Goal: Task Accomplishment & Management: Use online tool/utility

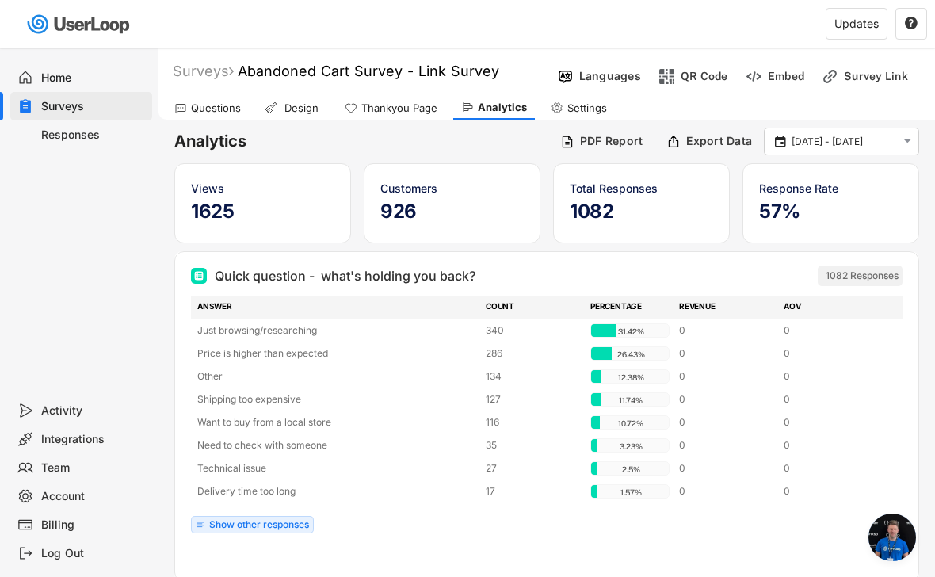
scroll to position [8614, 0]
click at [882, 142] on input "[DATE] - [DATE]" at bounding box center [844, 142] width 105 height 16
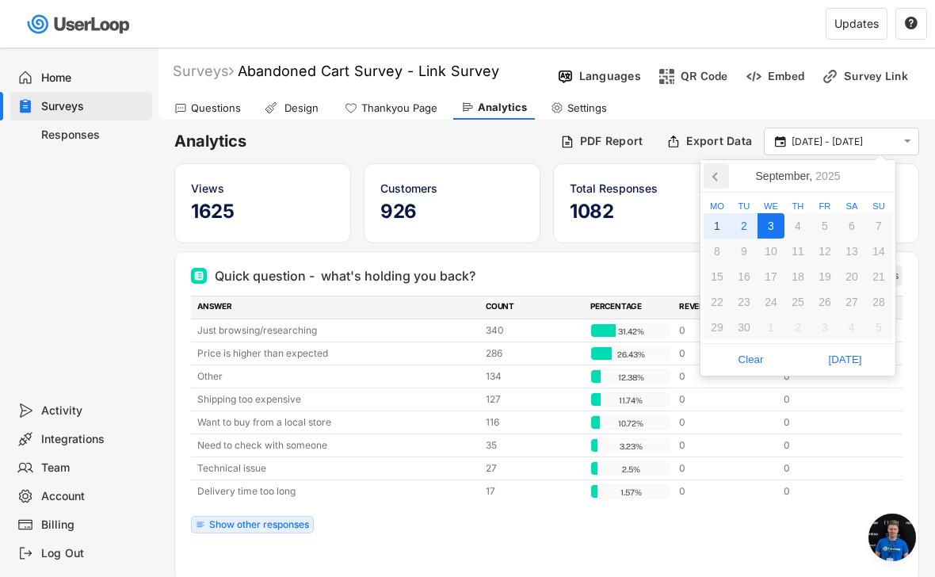
click at [718, 175] on icon at bounding box center [716, 175] width 25 height 25
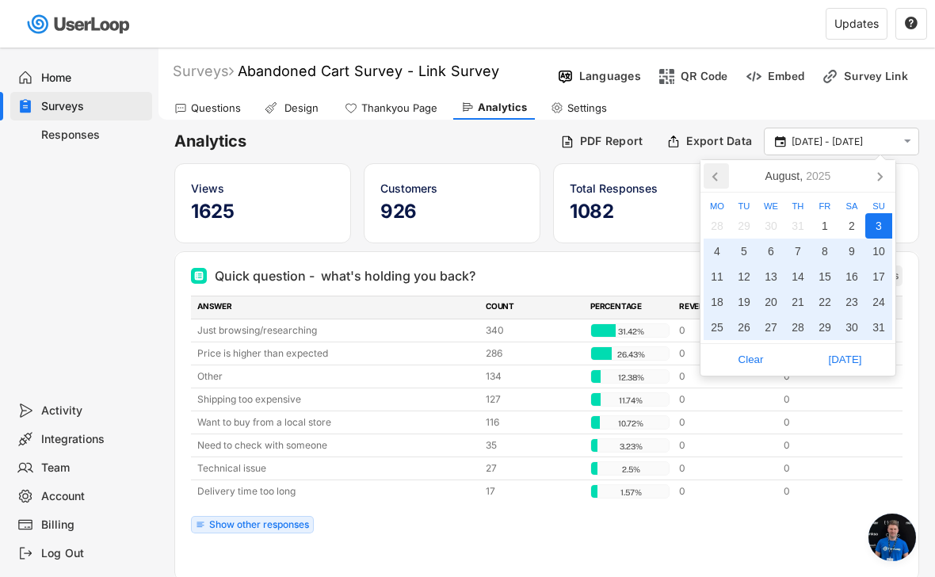
click at [718, 175] on icon at bounding box center [716, 175] width 25 height 25
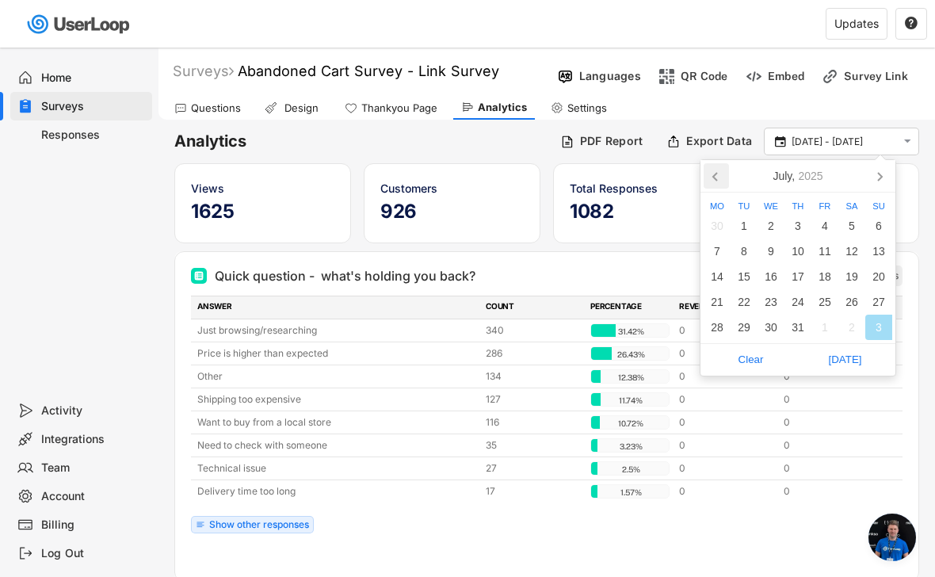
click at [718, 175] on icon at bounding box center [716, 175] width 25 height 25
click at [880, 180] on icon at bounding box center [879, 175] width 25 height 25
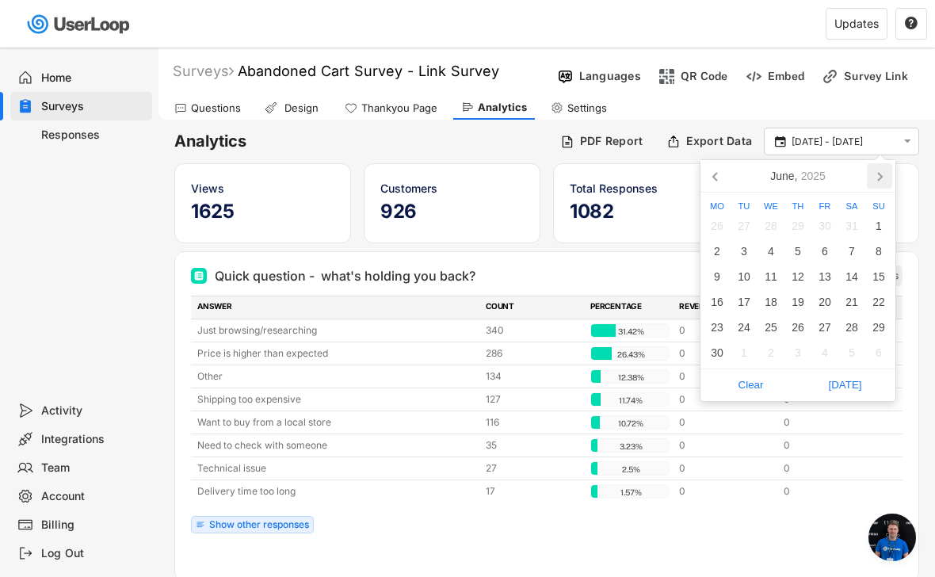
click at [880, 180] on icon at bounding box center [879, 175] width 25 height 25
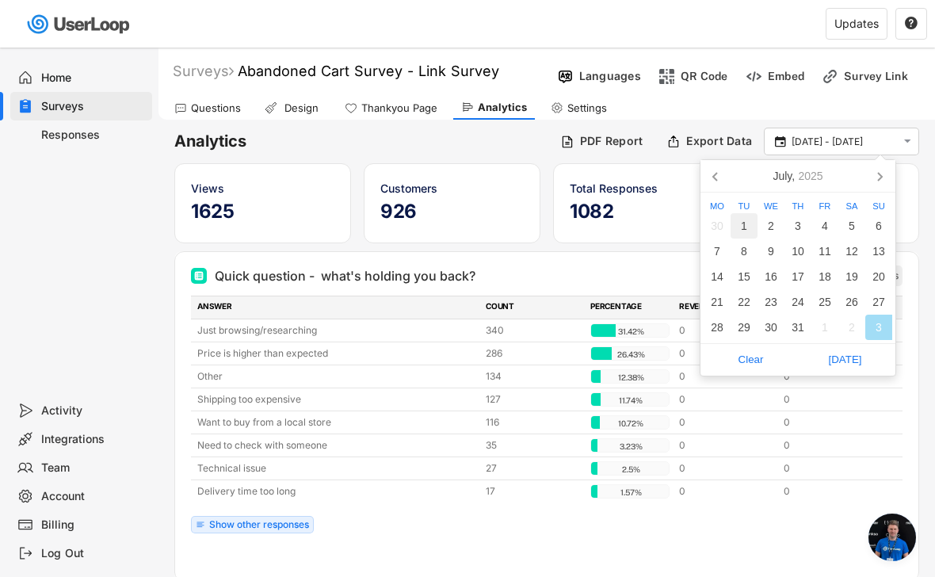
click at [741, 234] on div "1" at bounding box center [744, 225] width 27 height 25
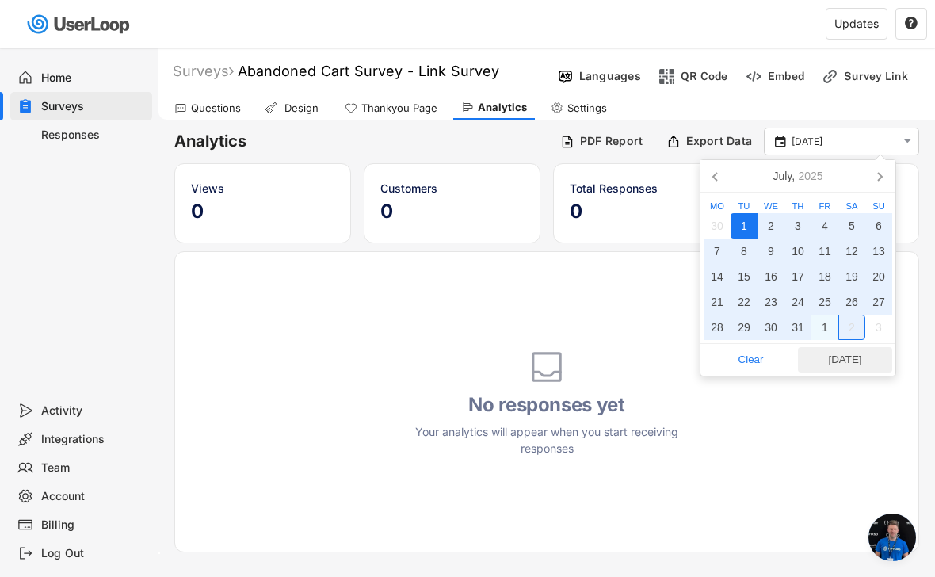
click at [848, 367] on span "[DATE]" at bounding box center [845, 360] width 85 height 24
type input "[DATE] - [DATE]"
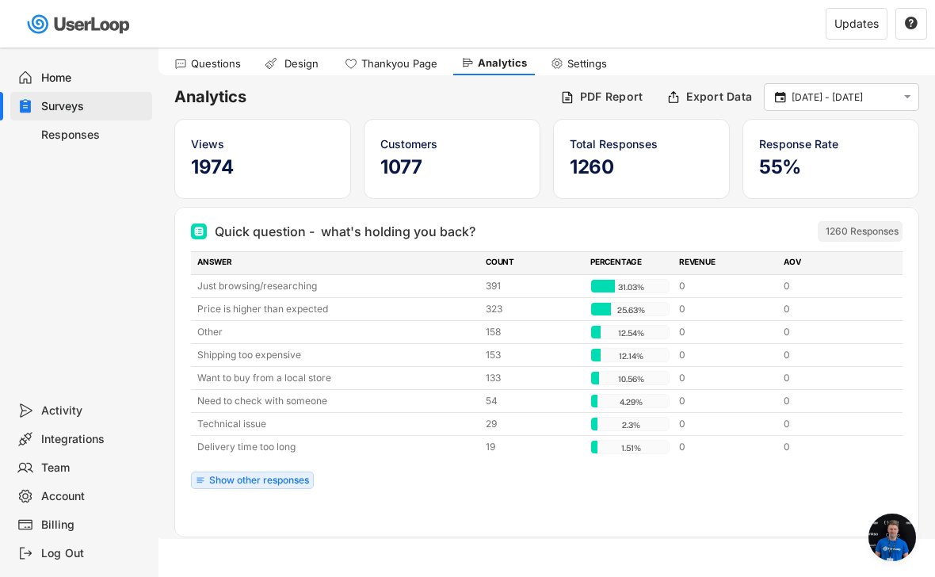
scroll to position [54, 0]
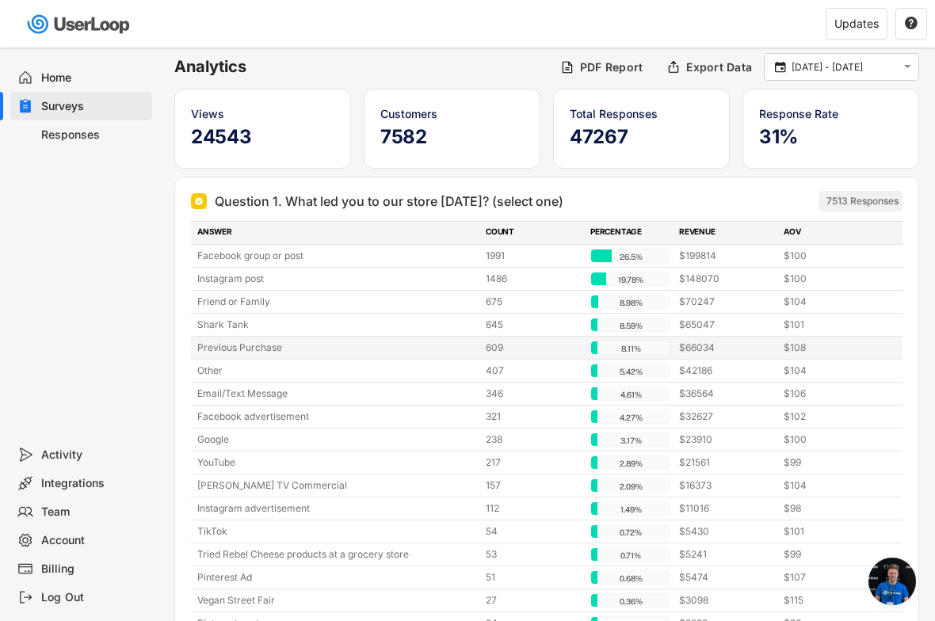
scroll to position [69, 0]
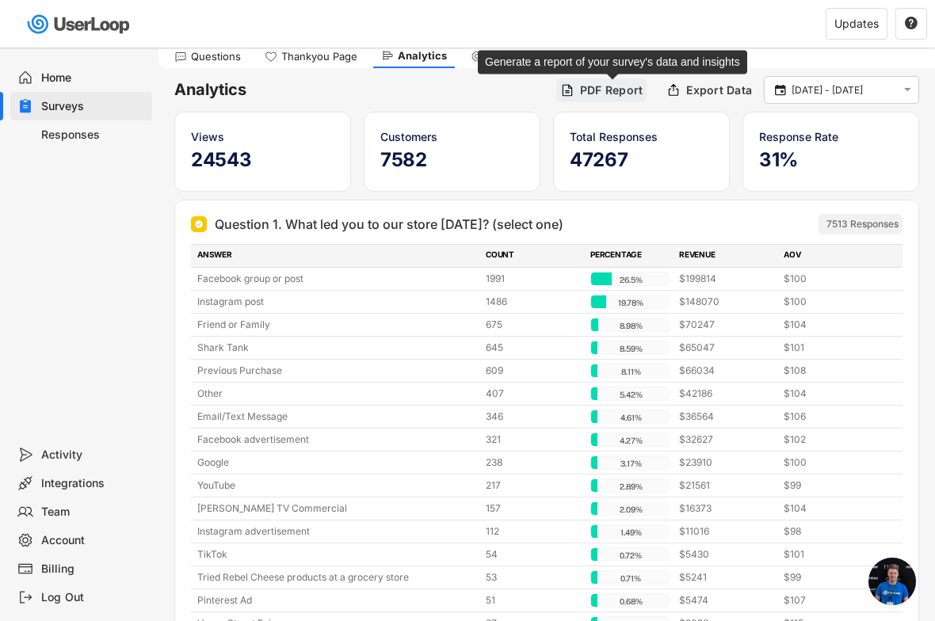
click at [586, 92] on div "PDF Report" at bounding box center [611, 90] width 63 height 14
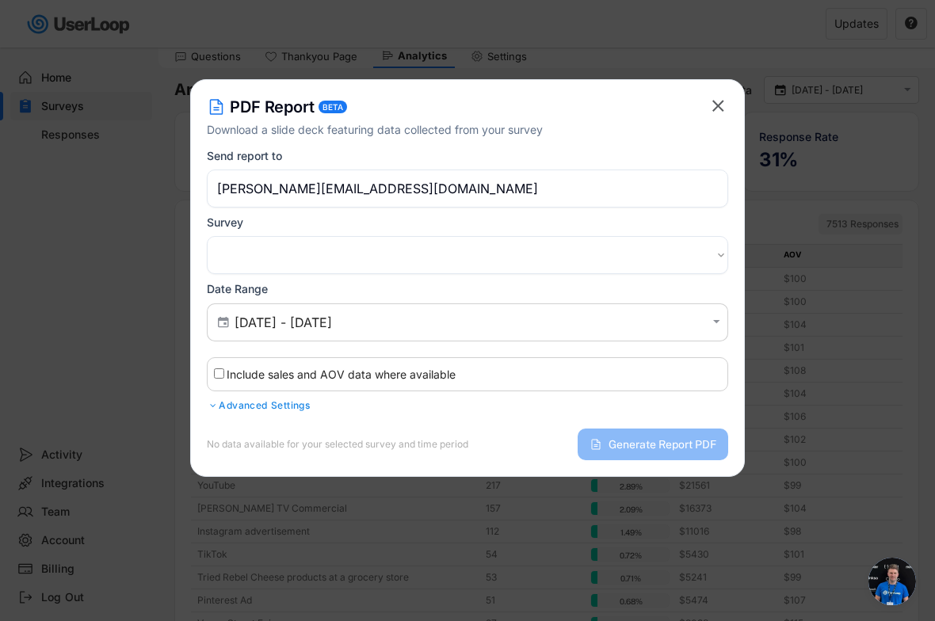
select select ""1348695171700984260__LOOKUP__1713313409567x572171862504374300""
click at [247, 380] on label "Include sales and AOV data where available" at bounding box center [341, 374] width 229 height 13
click at [224, 379] on input "Include sales and AOV data where available" at bounding box center [219, 374] width 10 height 10
checkbox input "true"
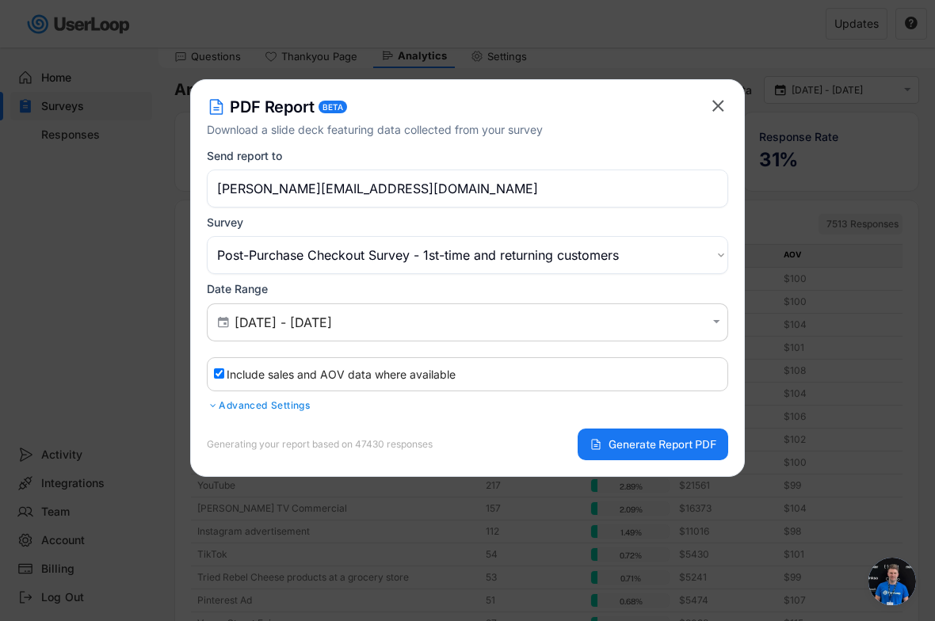
click at [249, 403] on div "Advanced Settings" at bounding box center [467, 405] width 521 height 13
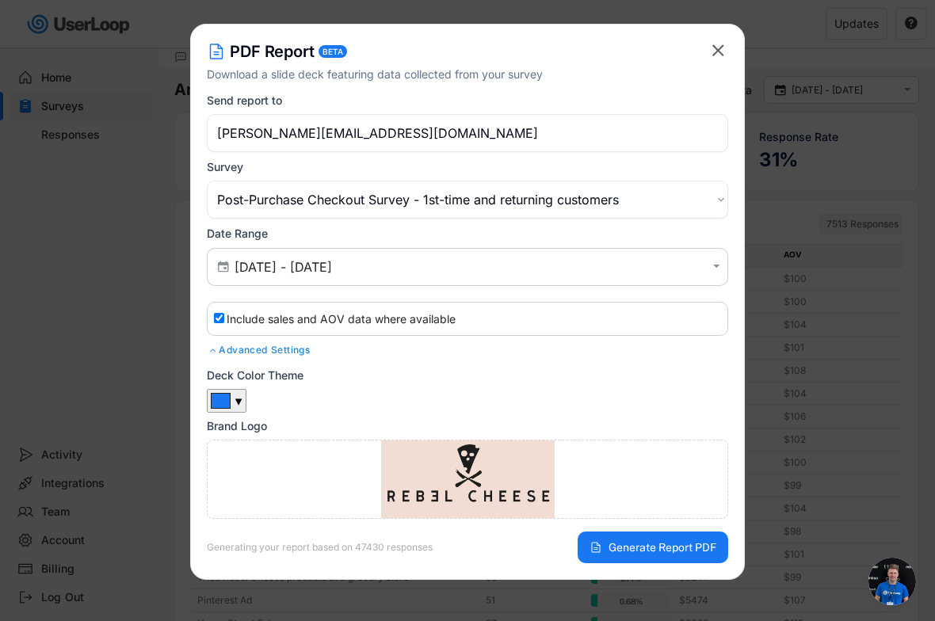
click at [217, 350] on div at bounding box center [213, 351] width 12 height 10
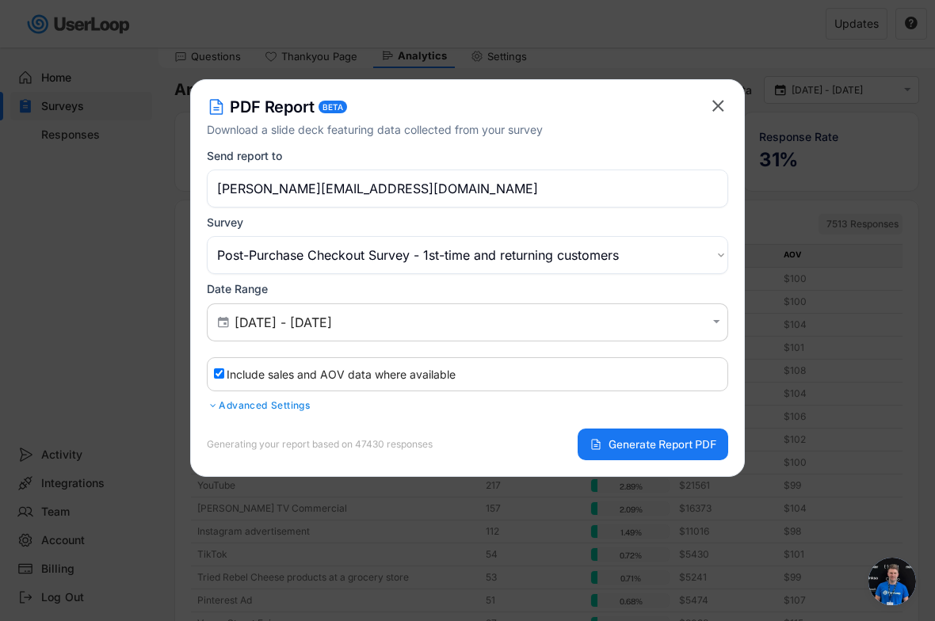
click at [225, 405] on div "Advanced Settings" at bounding box center [467, 405] width 521 height 13
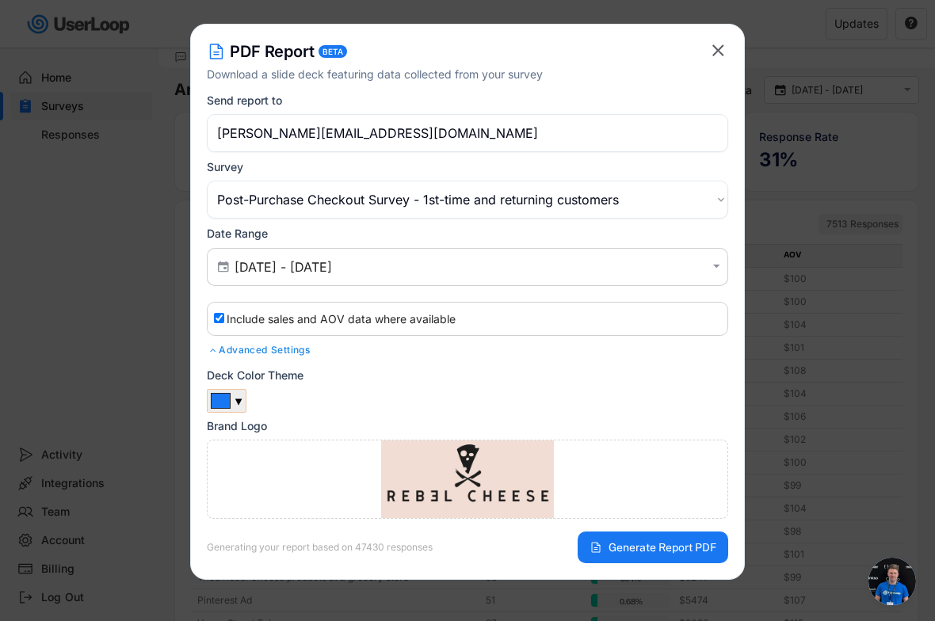
click at [239, 401] on div "▼" at bounding box center [239, 403] width 8 height 16
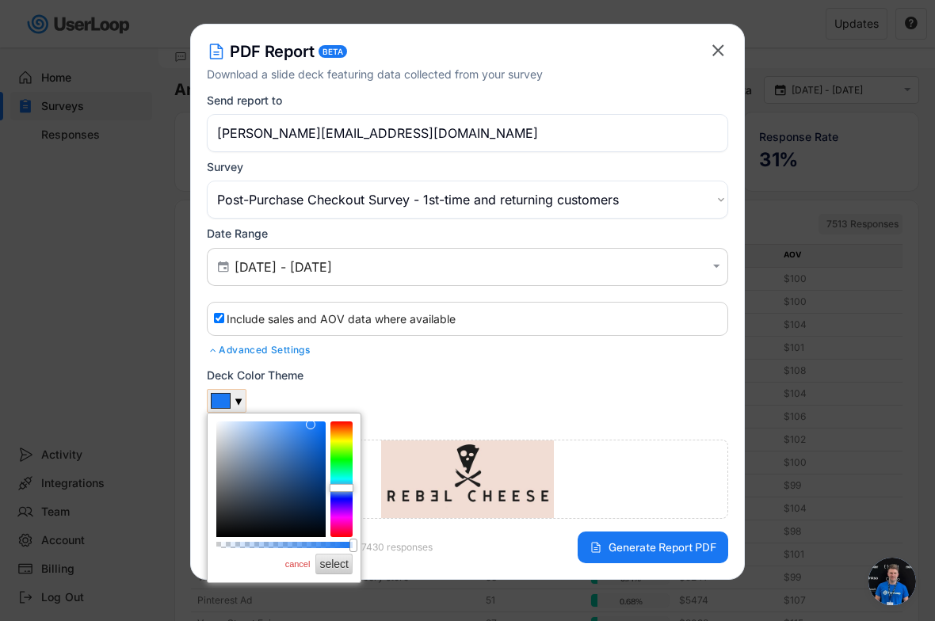
click at [275, 389] on div "Deck Color Theme ▼ Brand Logo Click to upload a logo" at bounding box center [467, 444] width 521 height 151
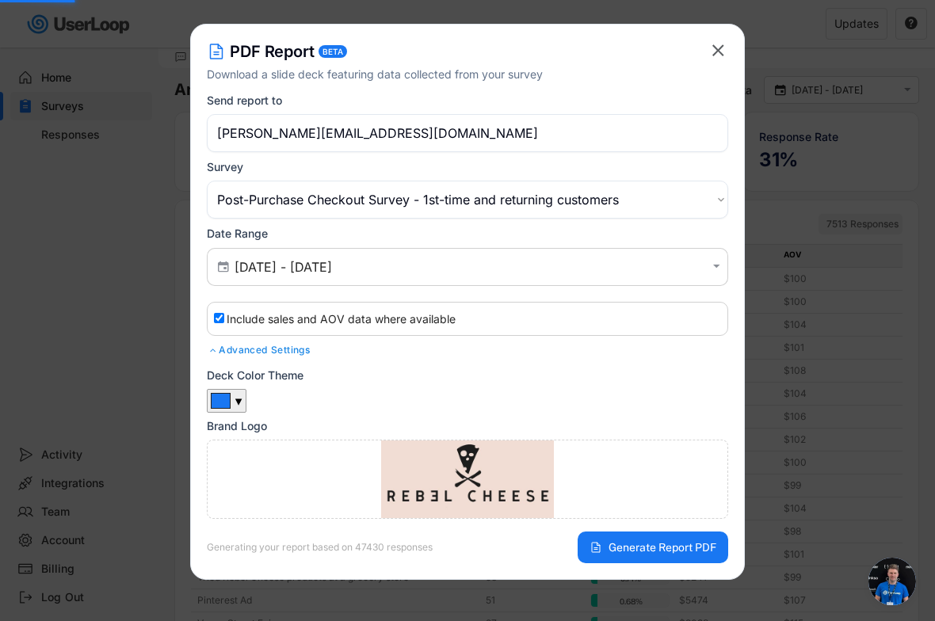
click at [275, 389] on div "Deck Color Theme #1977f2 ▼ Brand Logo Click to upload a logo" at bounding box center [467, 444] width 521 height 151
click at [660, 553] on span "Generate Report PDF" at bounding box center [663, 547] width 108 height 11
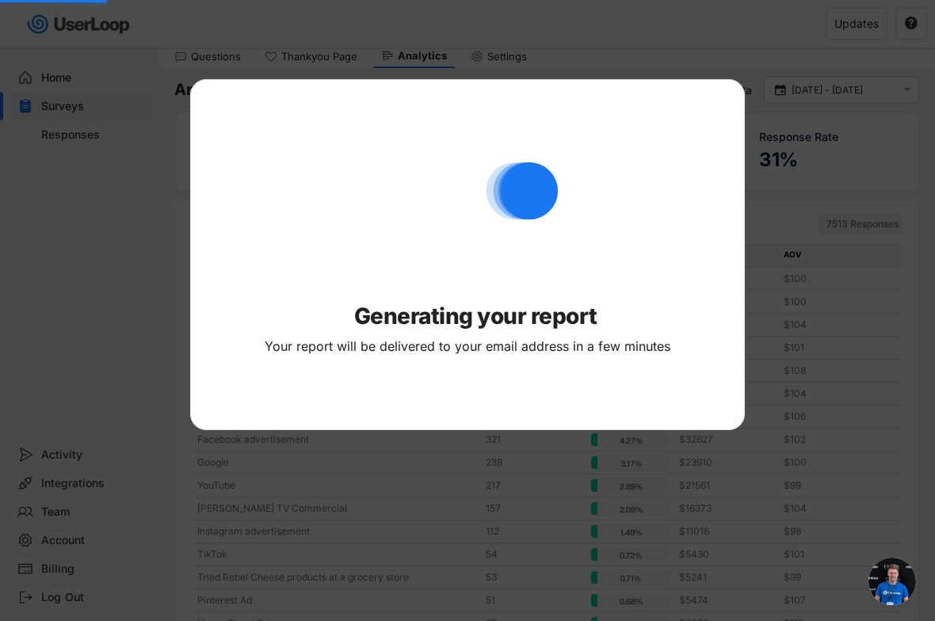
select select ""PLACEHOLDER_1427118222253""
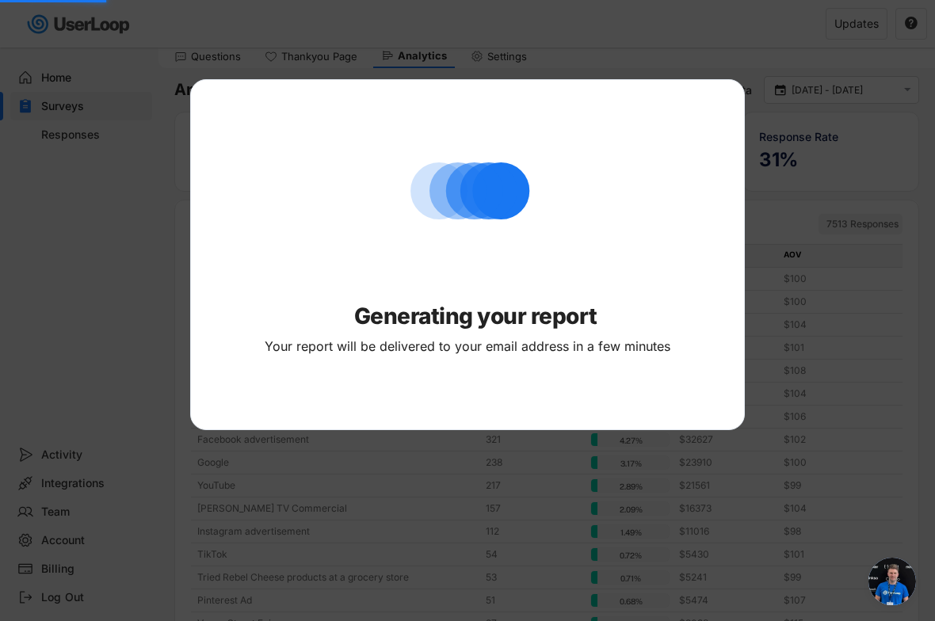
checkbox input "false"
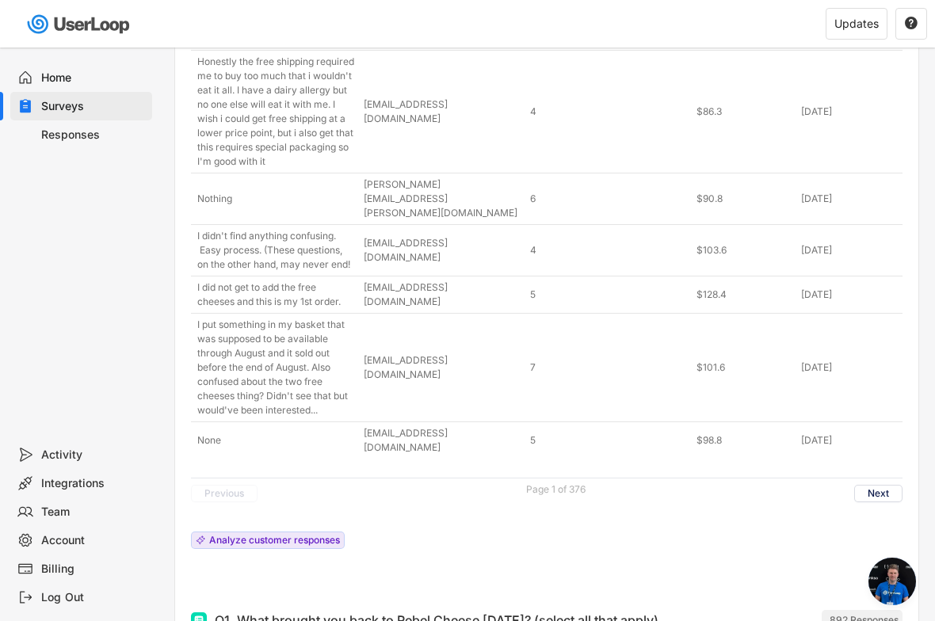
scroll to position [4367, 0]
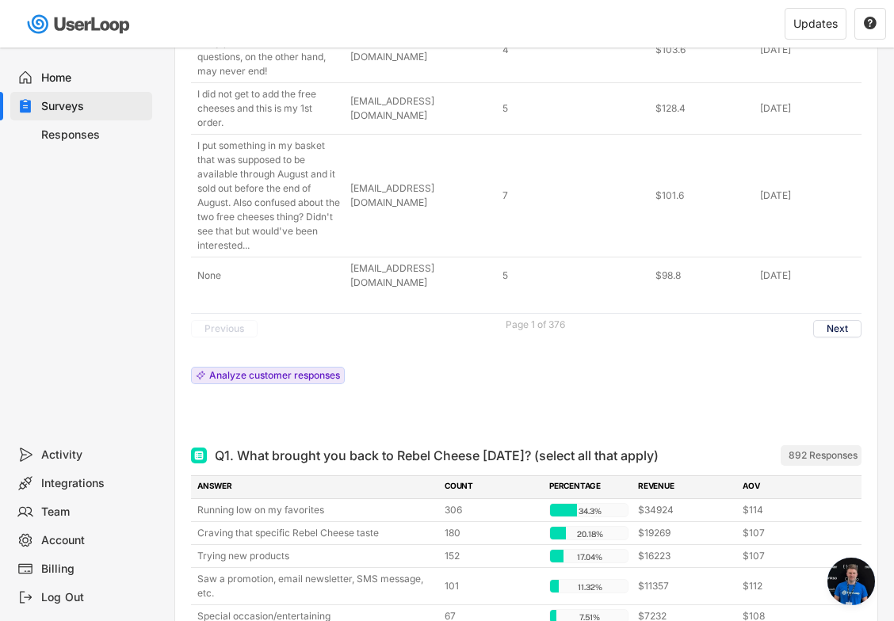
scroll to position [4695, 0]
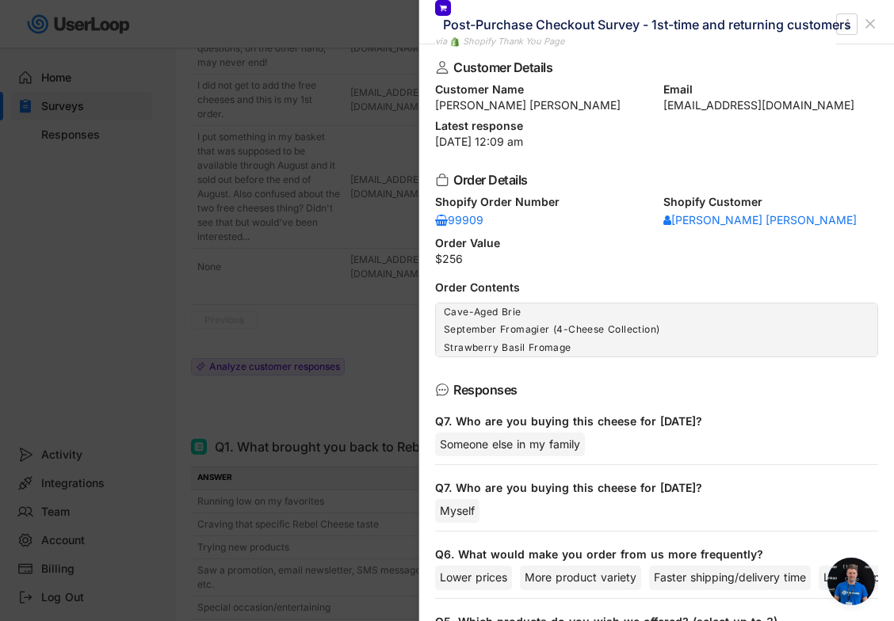
drag, startPoint x: 665, startPoint y: 108, endPoint x: 870, endPoint y: 108, distance: 205.3
click at [870, 108] on div "queenbee@queenbeescoaching.com" at bounding box center [771, 105] width 216 height 11
copy div "queenbee@queenbeescoaching.com"
